Goal: Transaction & Acquisition: Purchase product/service

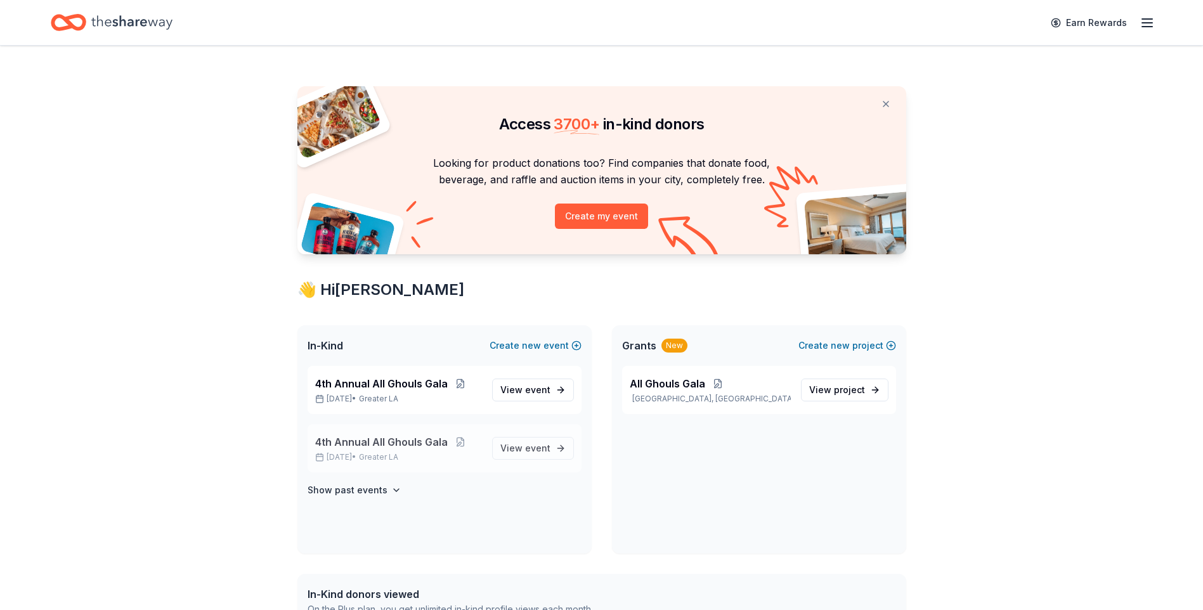
click at [418, 444] on span "4th Annual All Ghouls Gala" at bounding box center [381, 442] width 133 height 15
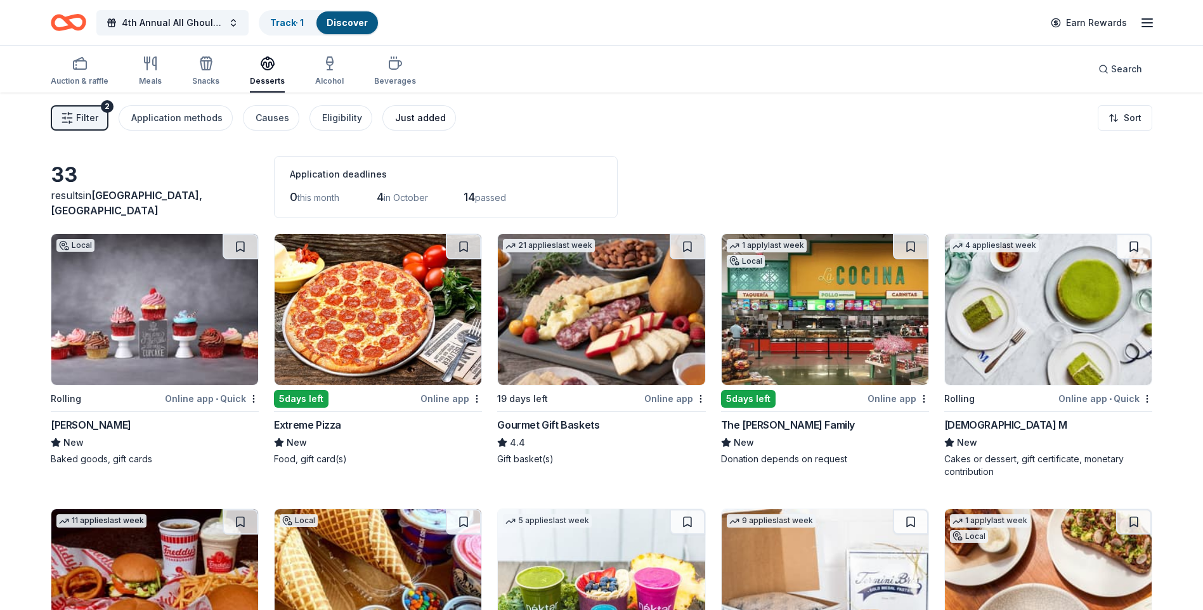
click at [421, 115] on div "Just added" at bounding box center [420, 117] width 51 height 15
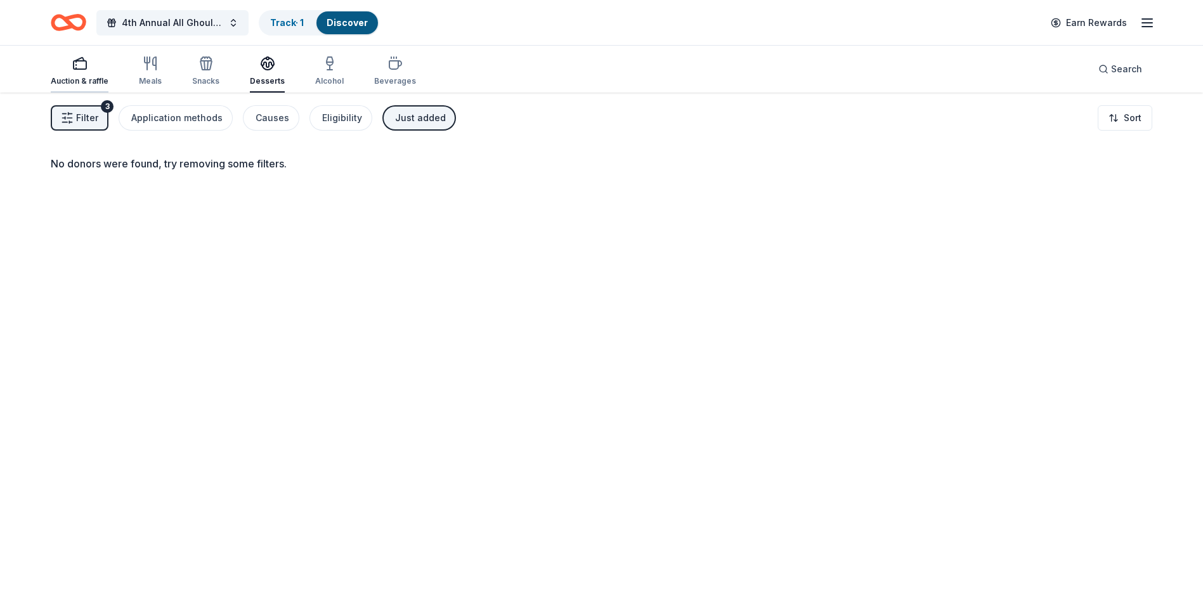
click at [81, 69] on rect "button" at bounding box center [80, 65] width 13 height 8
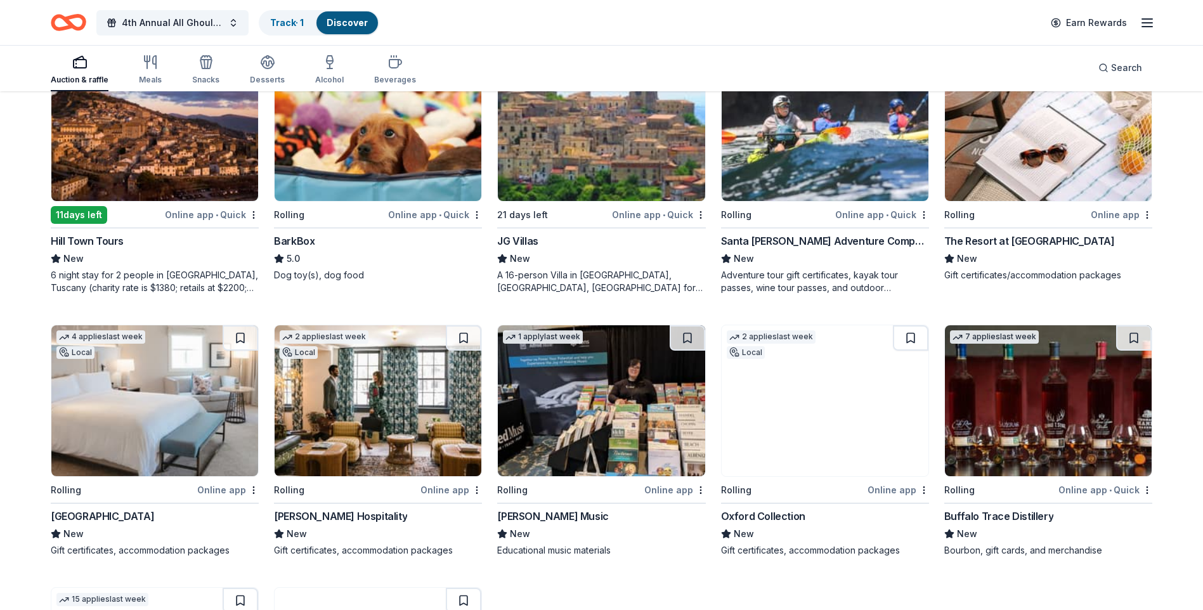
scroll to position [707, 0]
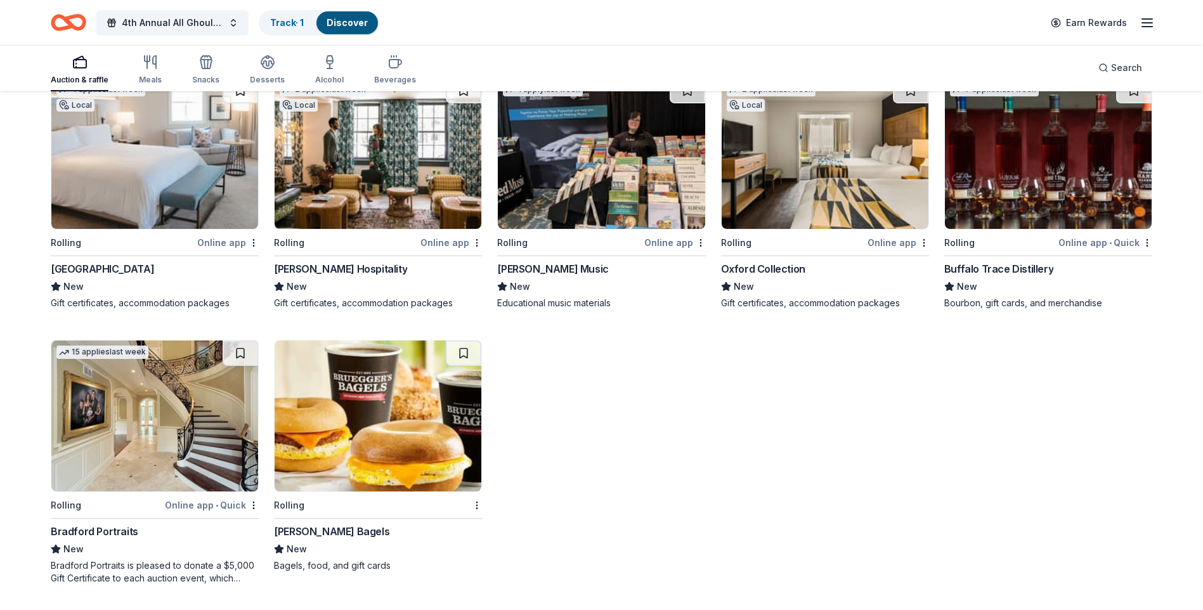
click at [86, 75] on div "Auction & raffle" at bounding box center [80, 80] width 58 height 10
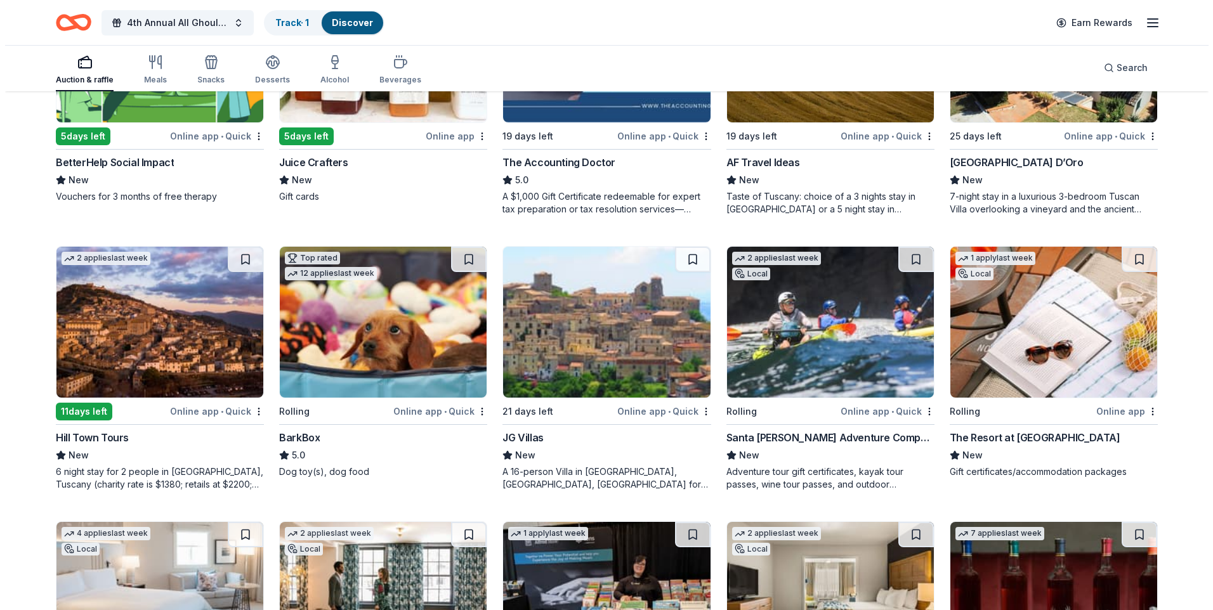
scroll to position [0, 0]
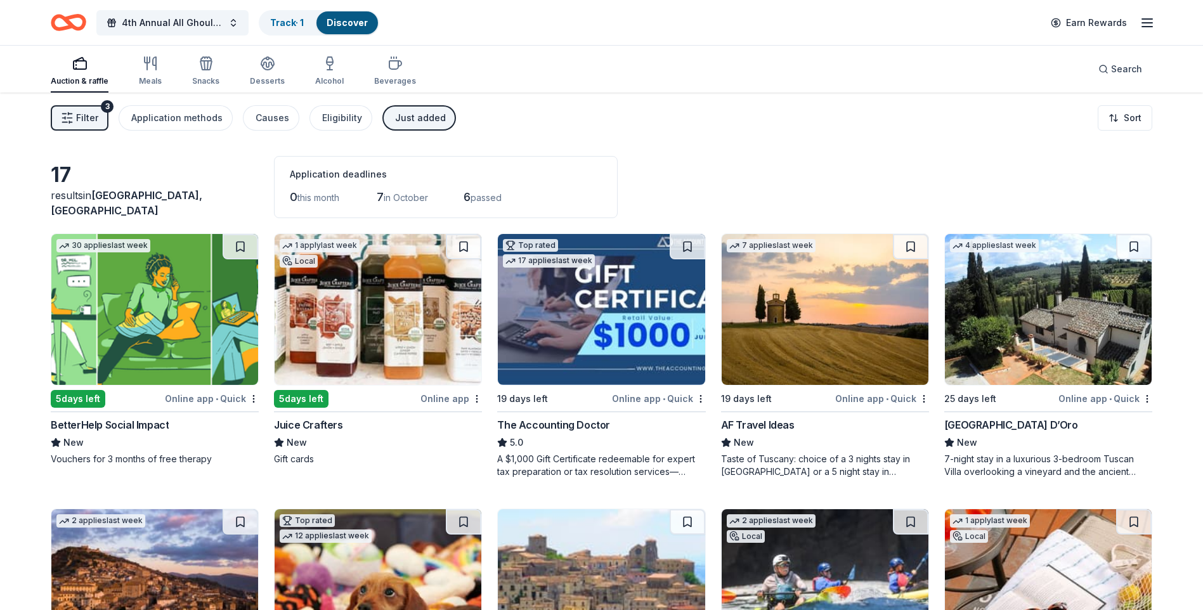
click at [410, 119] on div "Just added" at bounding box center [420, 117] width 51 height 15
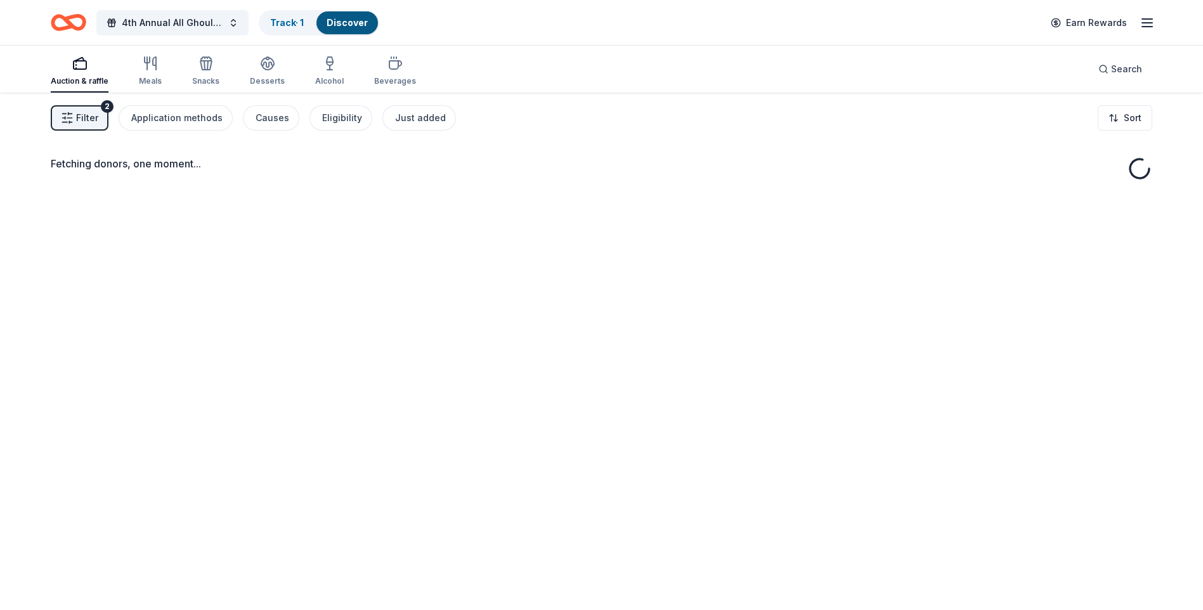
click at [89, 118] on span "Filter" at bounding box center [87, 117] width 22 height 15
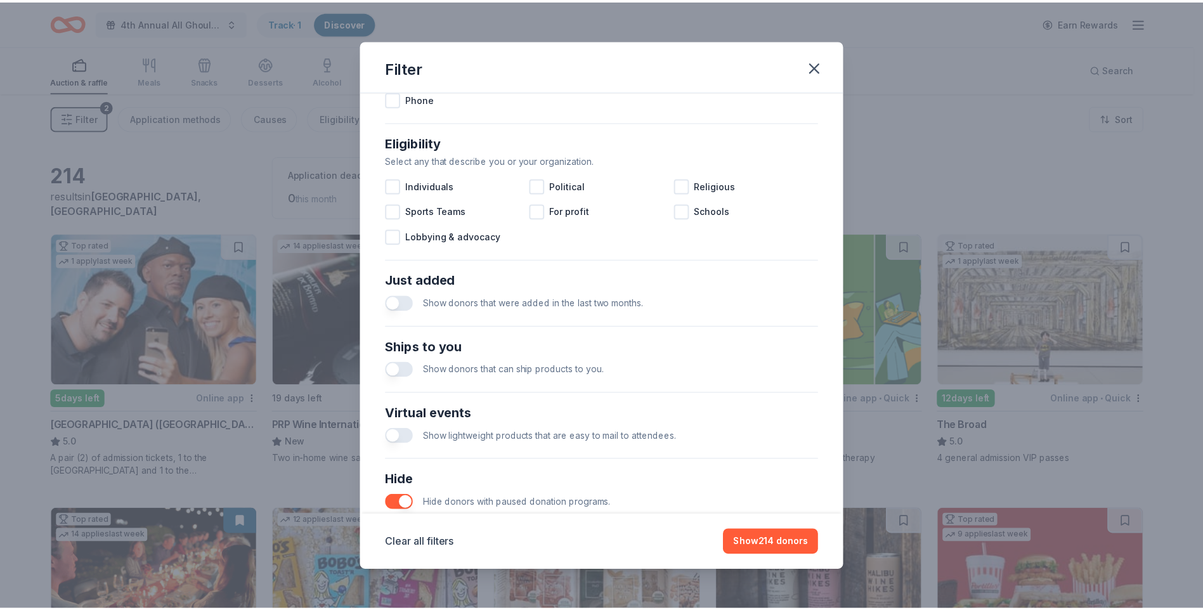
scroll to position [381, 0]
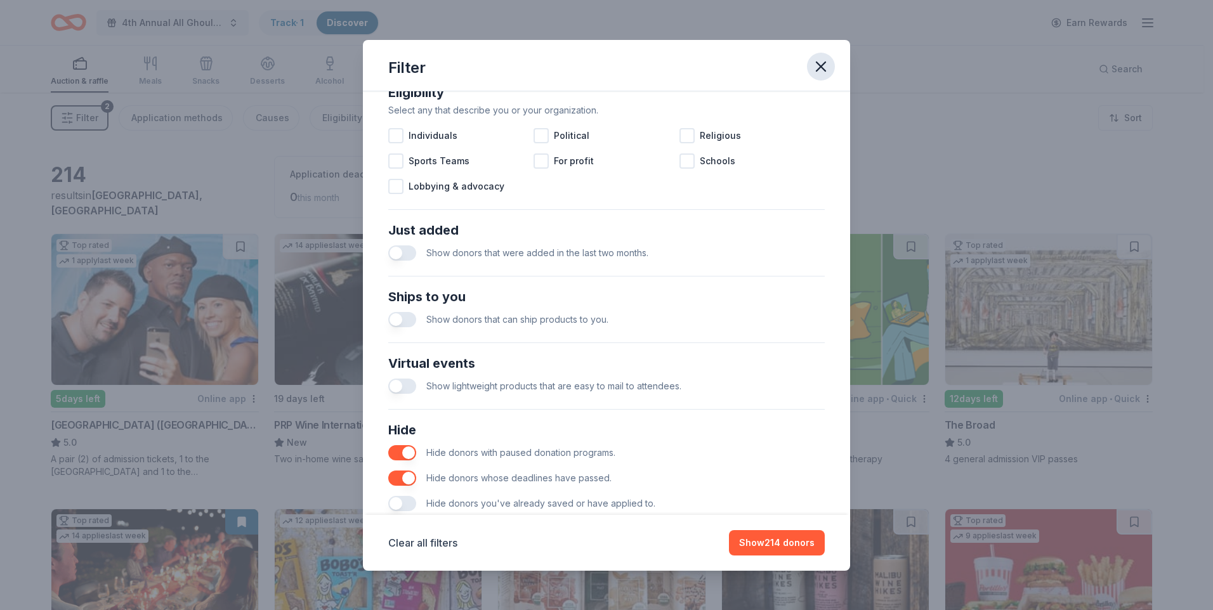
click at [823, 68] on icon "button" at bounding box center [820, 66] width 9 height 9
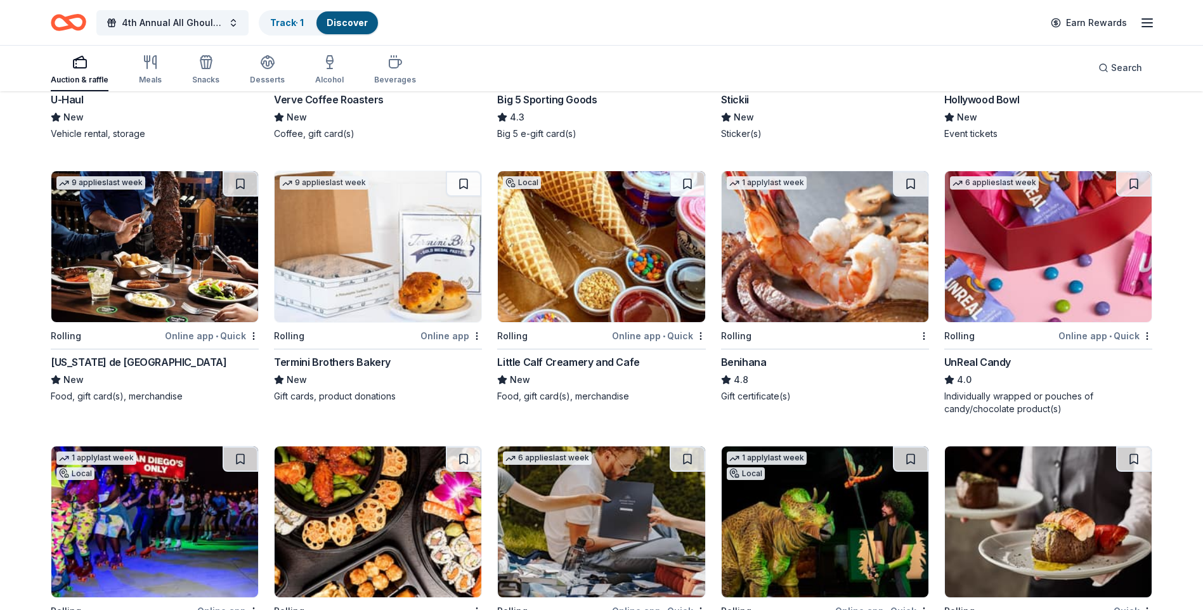
scroll to position [4099, 0]
